Goal: Check status: Check status

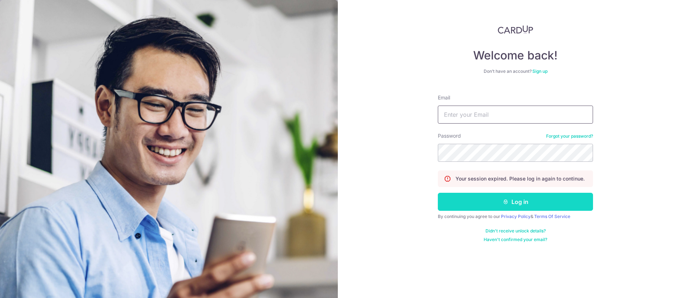
type input "[EMAIL_ADDRESS][DOMAIN_NAME]"
click at [516, 202] on button "Log in" at bounding box center [515, 202] width 155 height 18
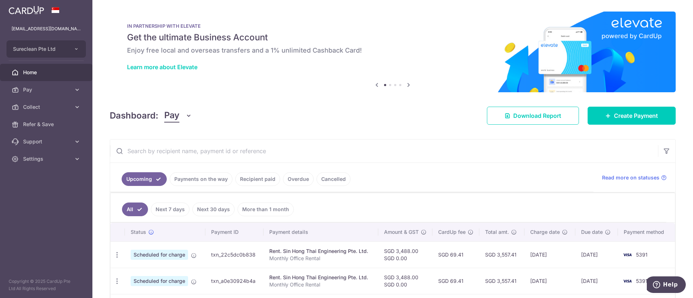
click at [250, 177] on link "Recipient paid" at bounding box center [257, 179] width 45 height 14
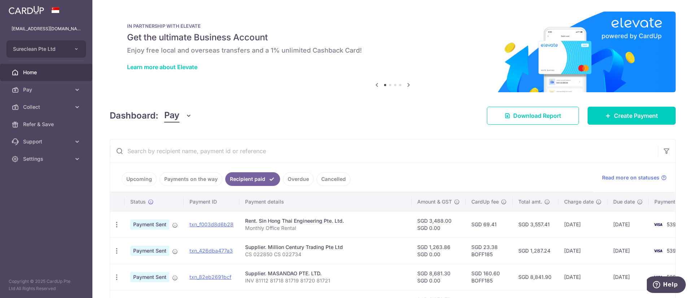
scroll to position [54, 0]
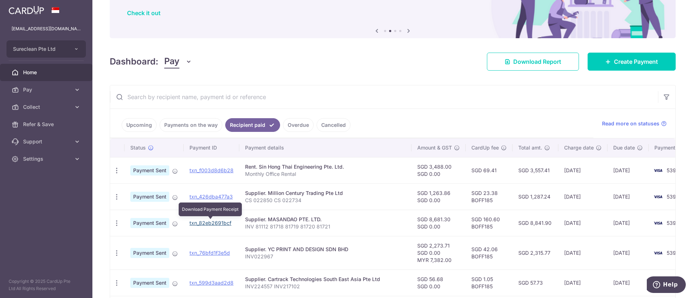
click at [207, 223] on link "txn_82eb2691bcf" at bounding box center [210, 223] width 42 height 6
